Goal: Information Seeking & Learning: Learn about a topic

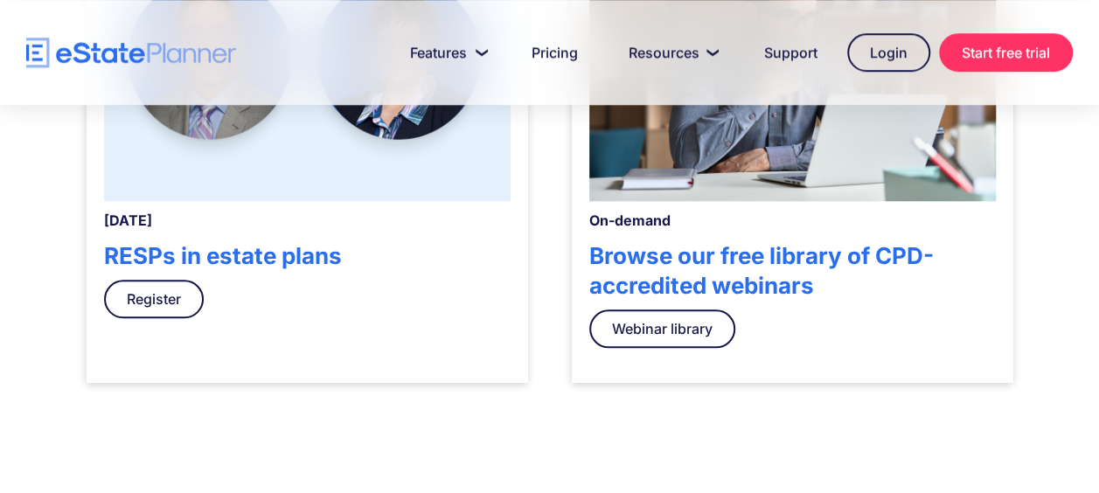
scroll to position [736, 0]
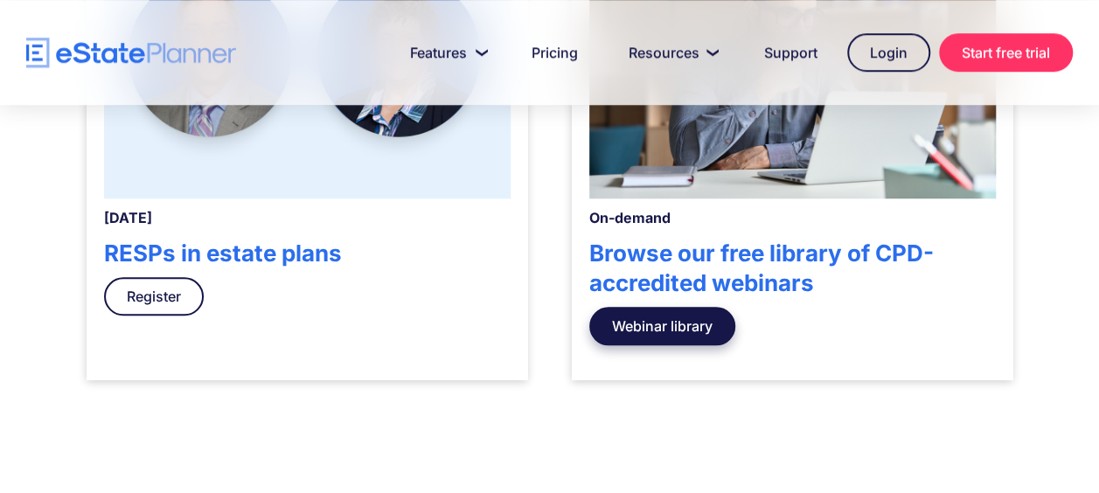
click at [675, 332] on link "Webinar library" at bounding box center [662, 326] width 146 height 38
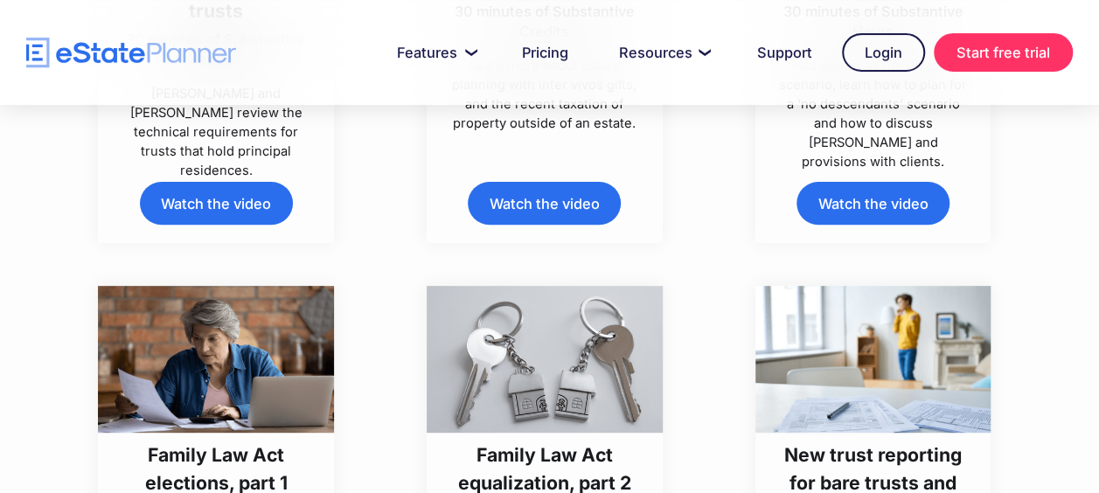
scroll to position [3483, 0]
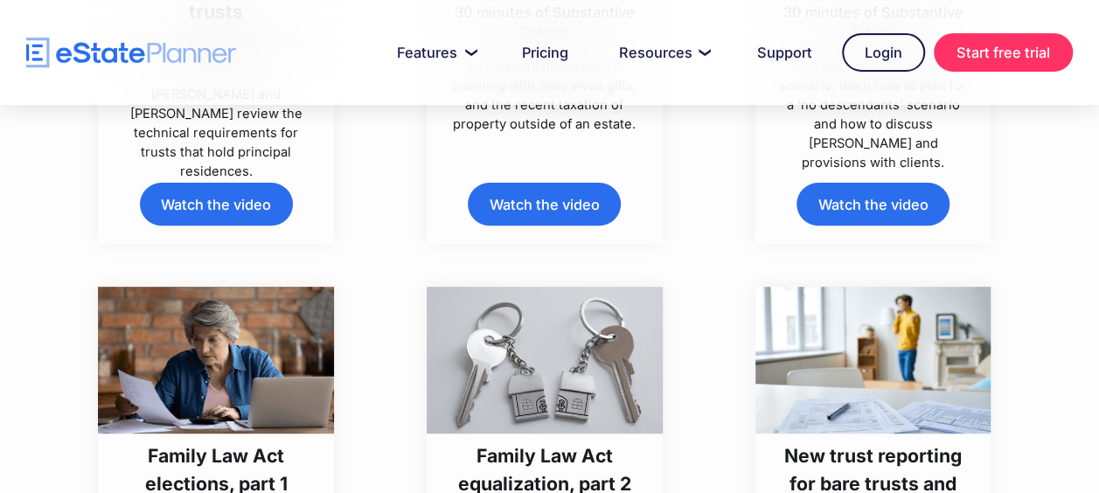
click at [224, 206] on link "Watch the video" at bounding box center [216, 204] width 153 height 43
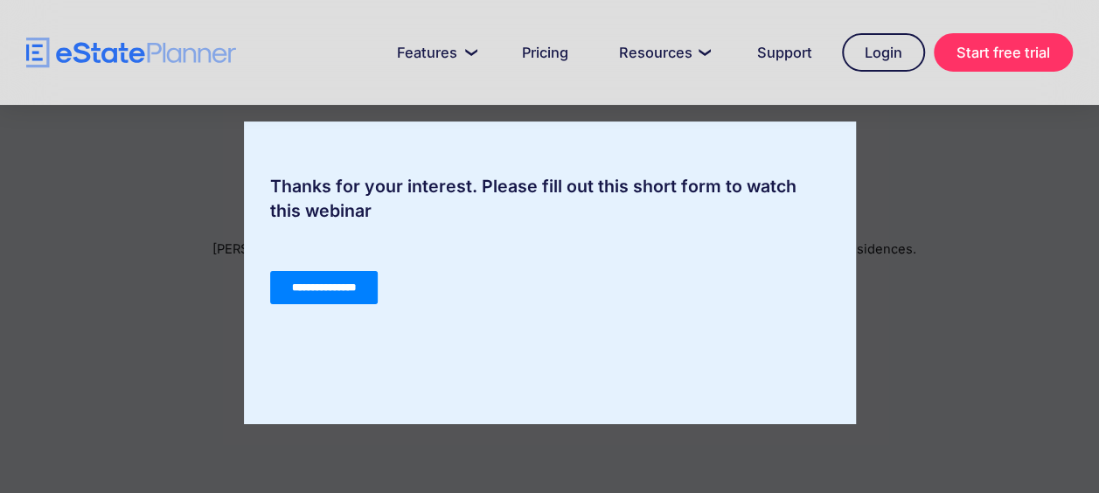
click at [351, 285] on input "**********" at bounding box center [322, 287] width 107 height 33
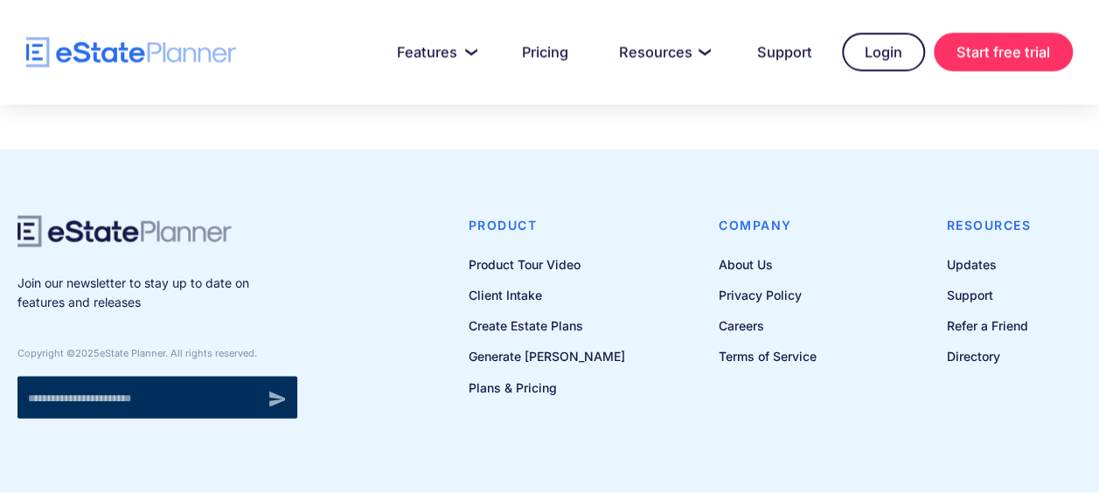
scroll to position [1696, 0]
click at [726, 253] on link "About Us" at bounding box center [767, 264] width 98 height 22
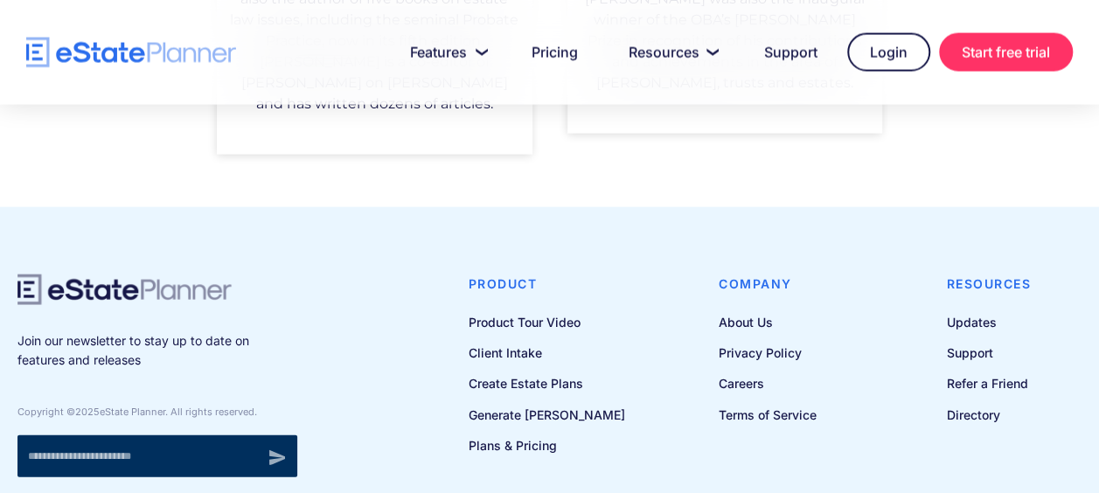
scroll to position [1792, 0]
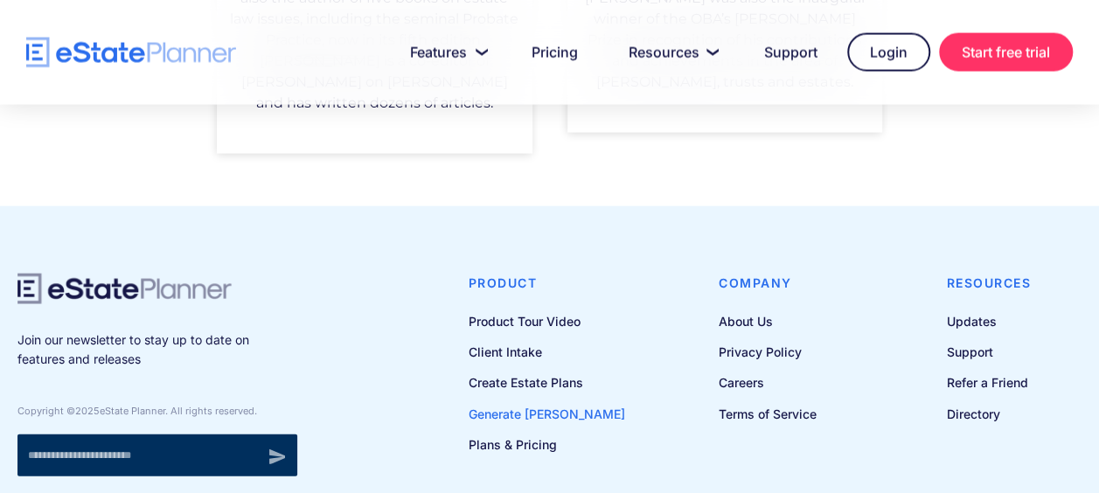
click at [523, 403] on link "Generate [PERSON_NAME]" at bounding box center [546, 414] width 156 height 22
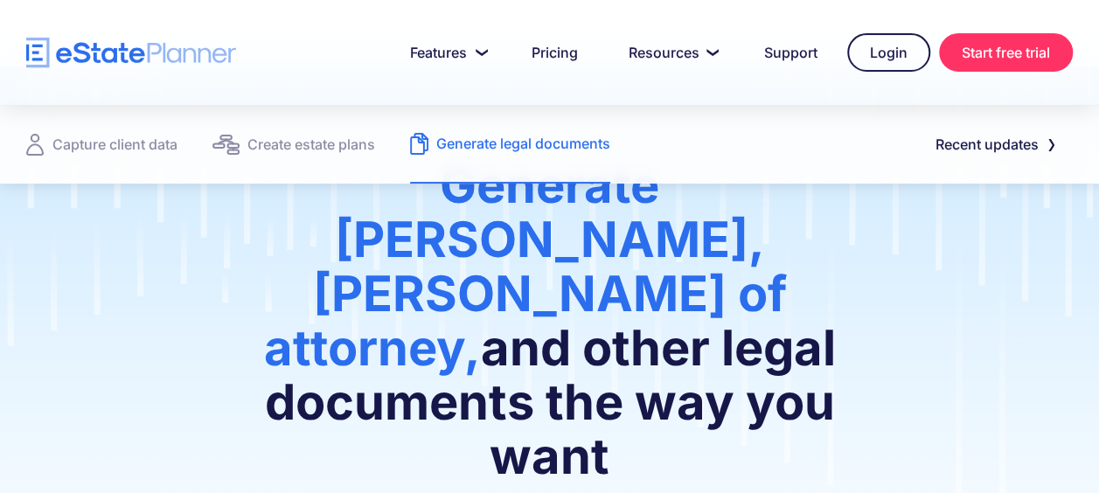
scroll to position [116, 0]
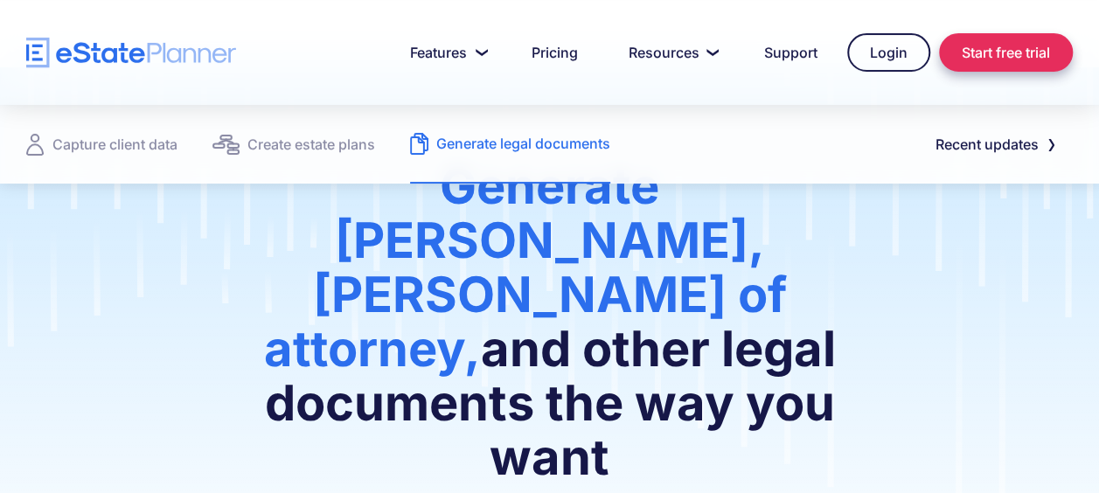
click at [980, 52] on link "Start free trial" at bounding box center [1006, 52] width 134 height 38
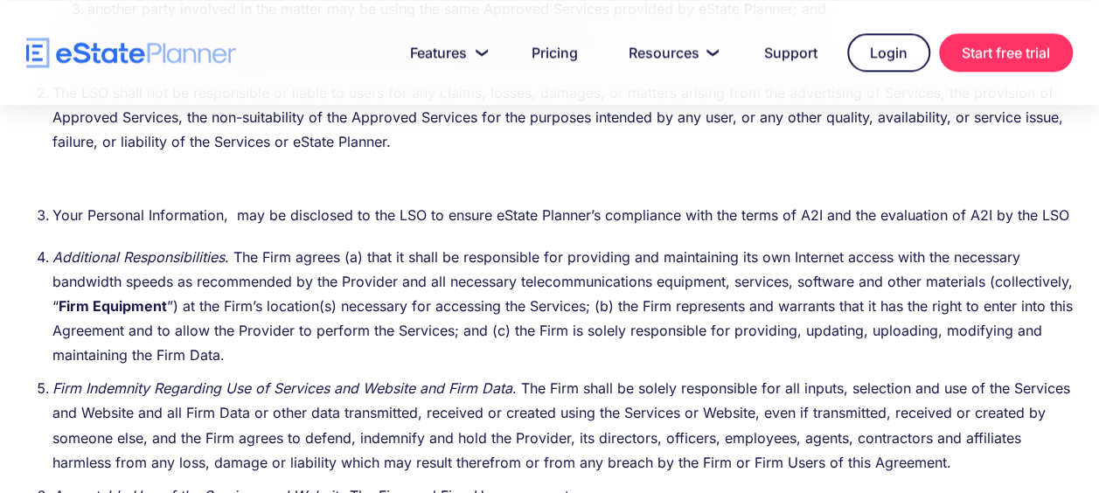
scroll to position [4495, 0]
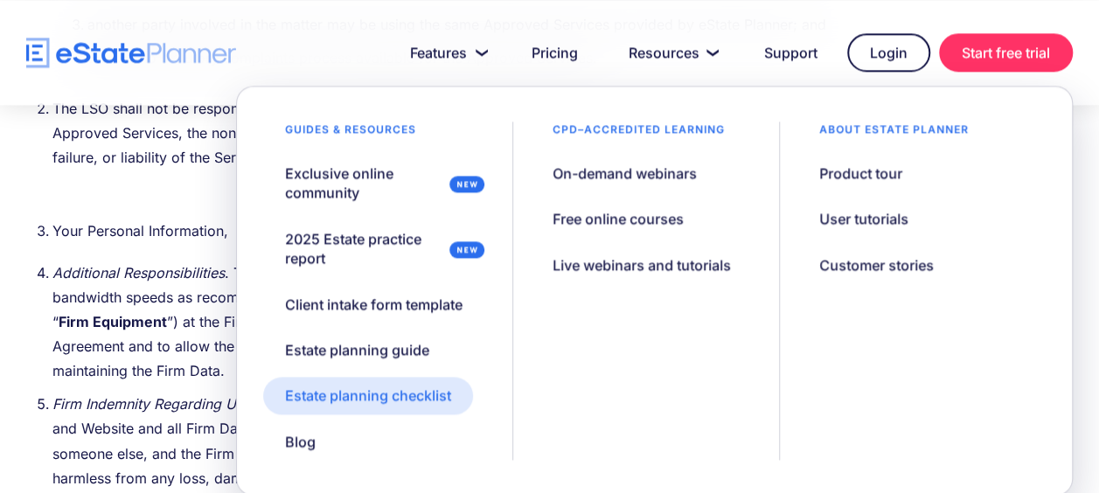
click at [378, 397] on div "Estate planning checklist" at bounding box center [368, 394] width 166 height 19
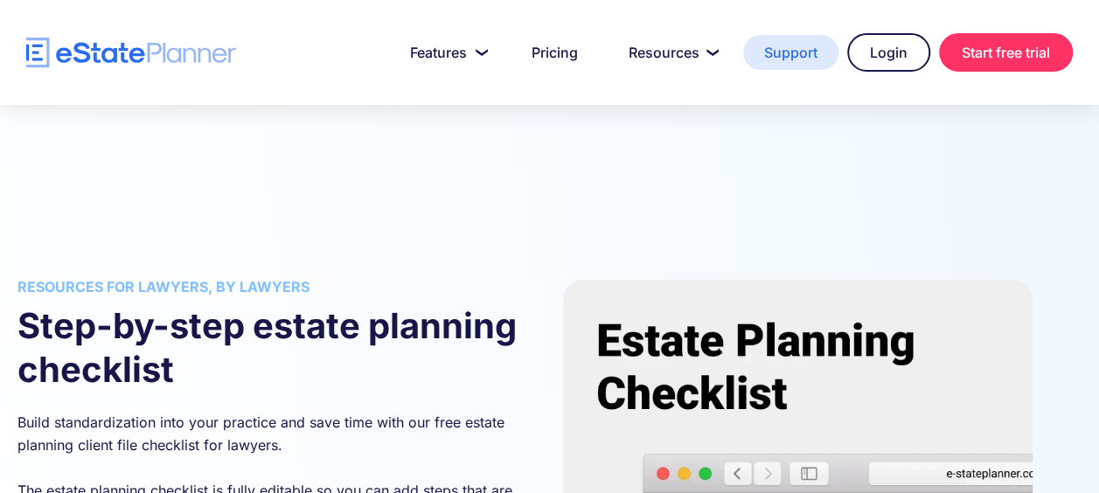
click at [785, 49] on link "Support" at bounding box center [790, 52] width 95 height 35
